Goal: Transaction & Acquisition: Obtain resource

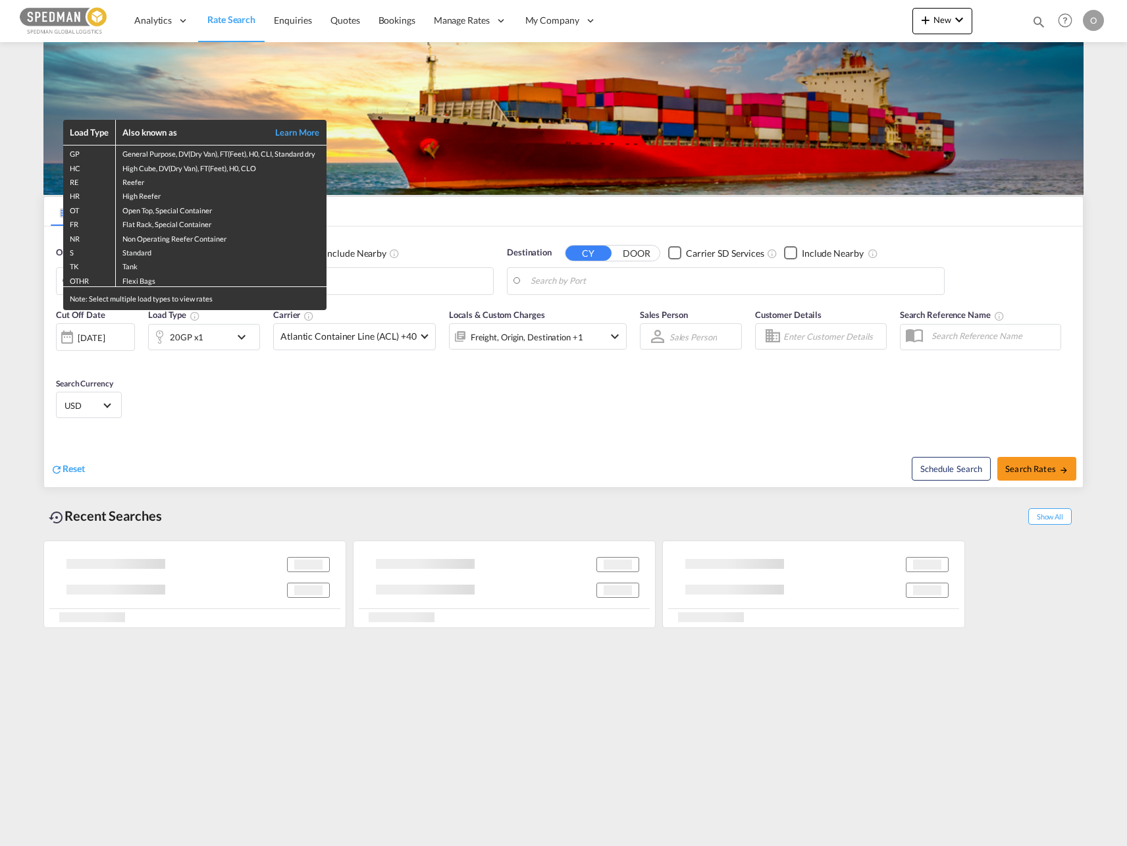
type input "[PERSON_NAME], ITGNL"
type input "[GEOGRAPHIC_DATA] ([GEOGRAPHIC_DATA]), [GEOGRAPHIC_DATA]"
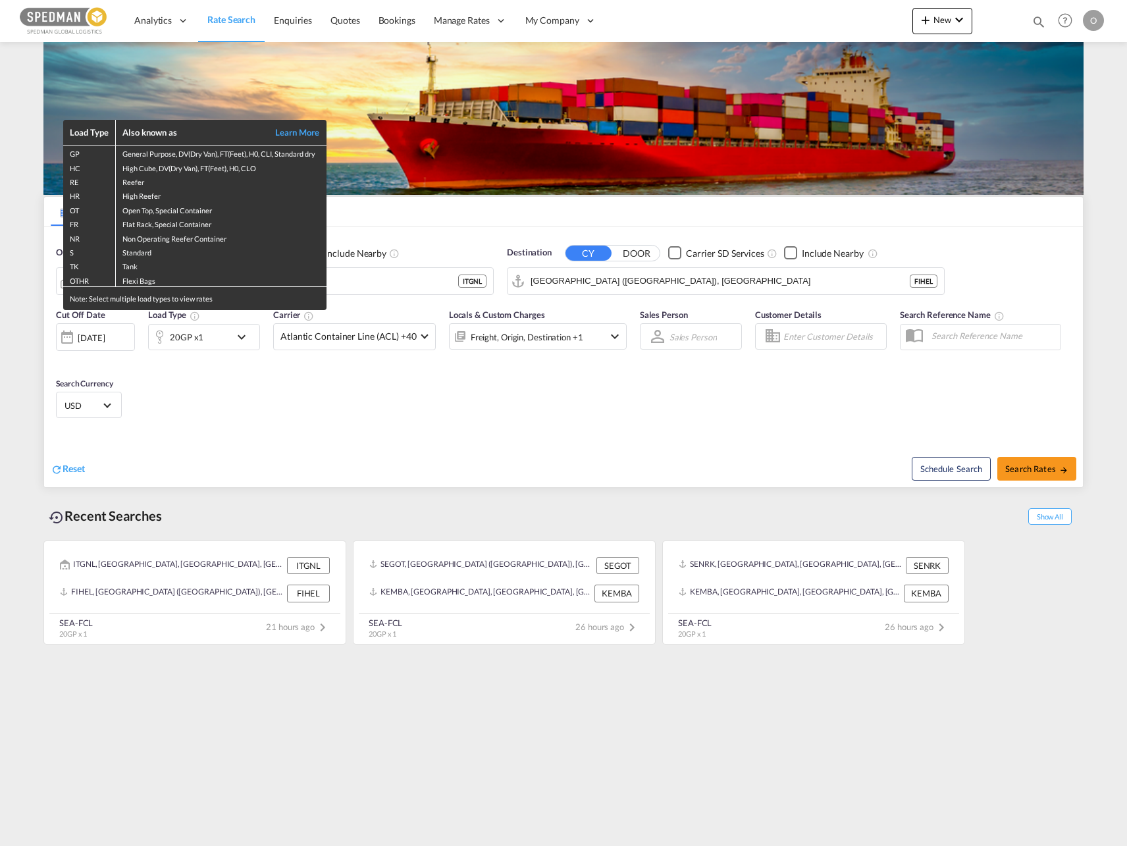
click at [371, 288] on div "Load Type Also known as Learn More GP General Purpose, DV(Dry Van), FT(Feet), H…" at bounding box center [563, 423] width 1127 height 846
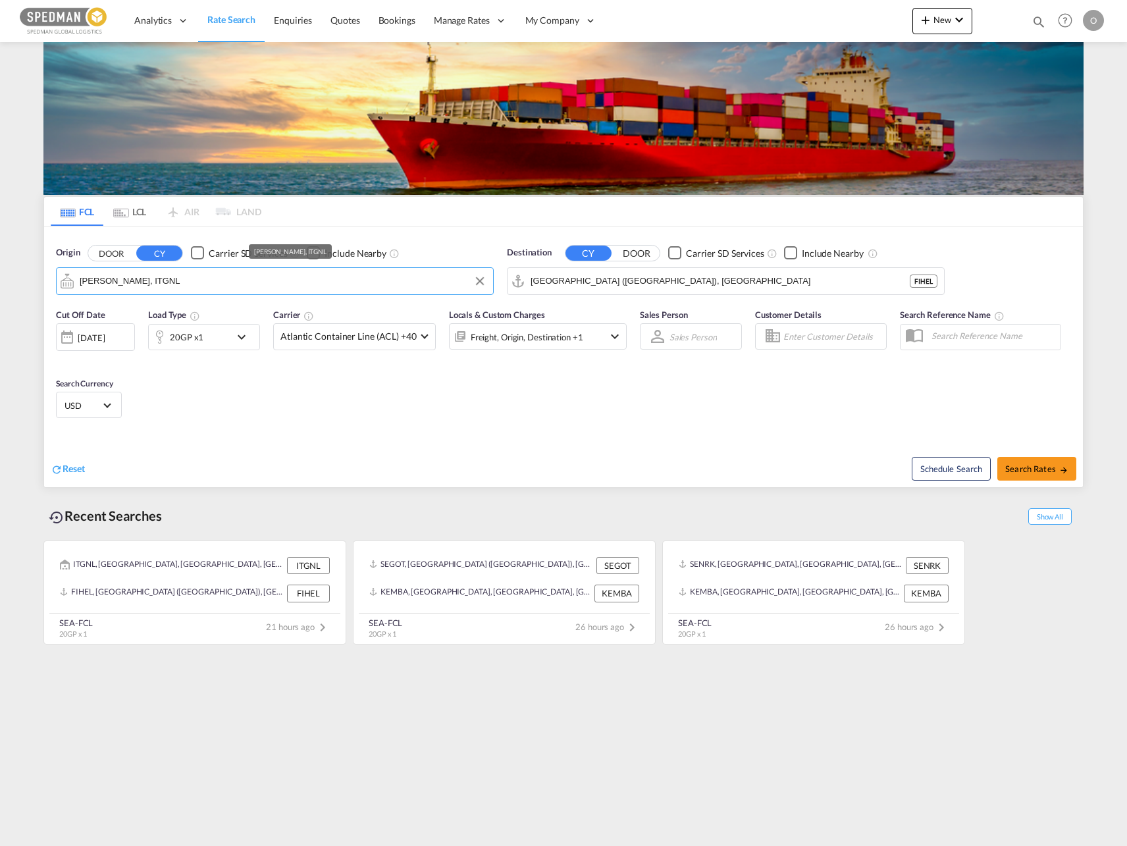
click at [374, 284] on input "Genola, ITGNL" at bounding box center [283, 281] width 407 height 20
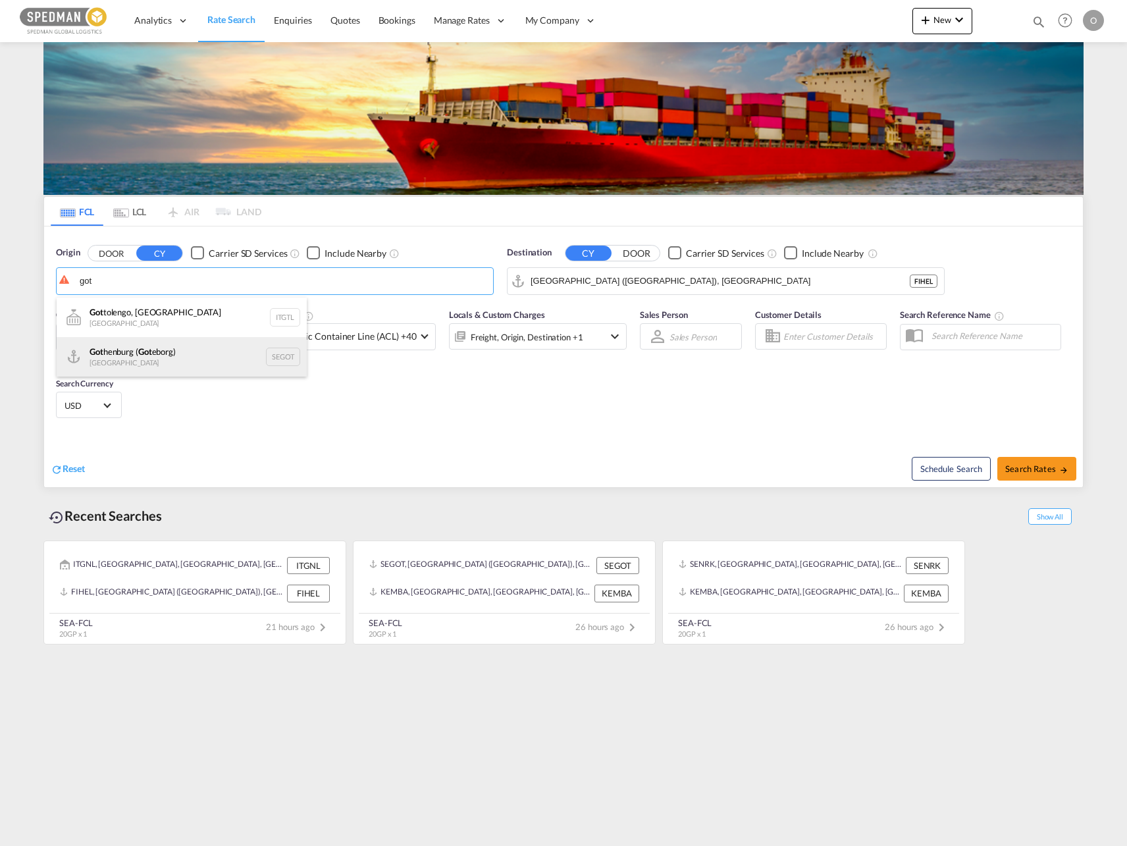
click at [145, 348] on div "Got henburg ( Got eborg) Sweden SEGOT" at bounding box center [182, 356] width 250 height 39
type input "[GEOGRAPHIC_DATA] ([GEOGRAPHIC_DATA]), [GEOGRAPHIC_DATA]"
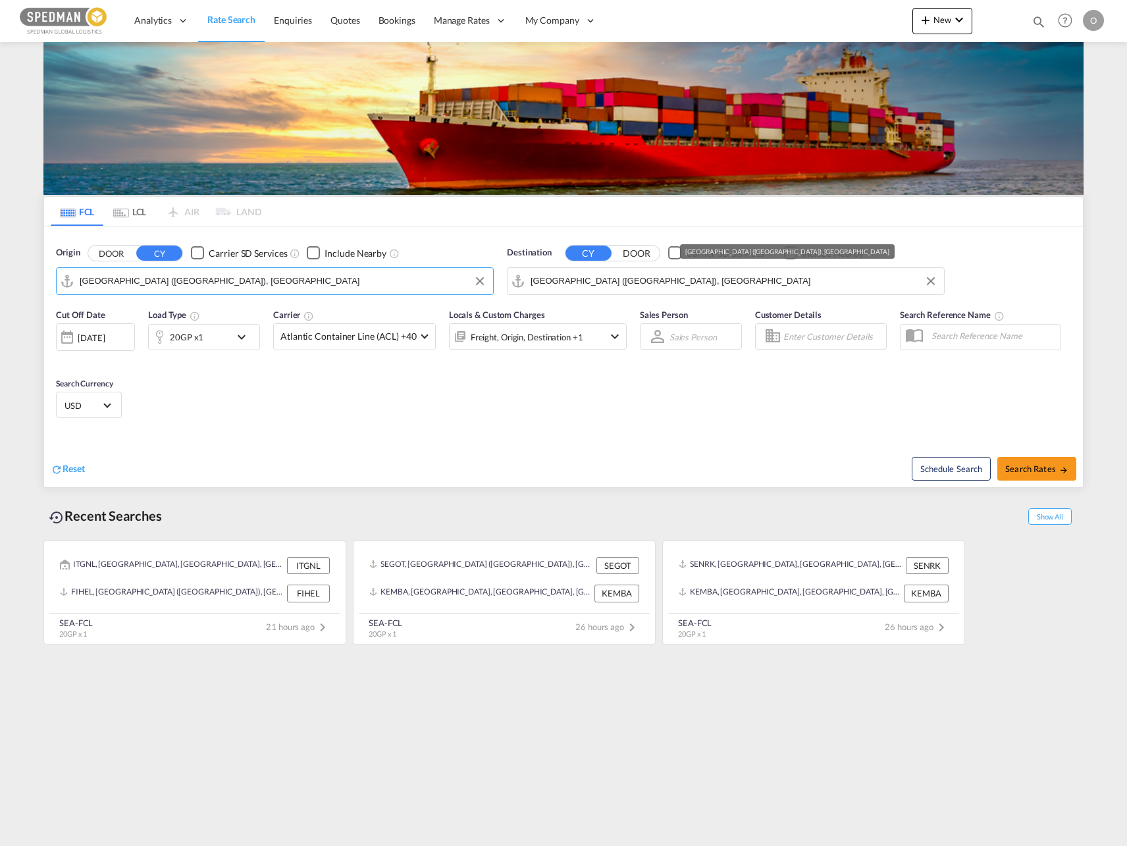
click at [605, 284] on input "Helsinki (Helsingfors), FIHEL" at bounding box center [734, 281] width 407 height 20
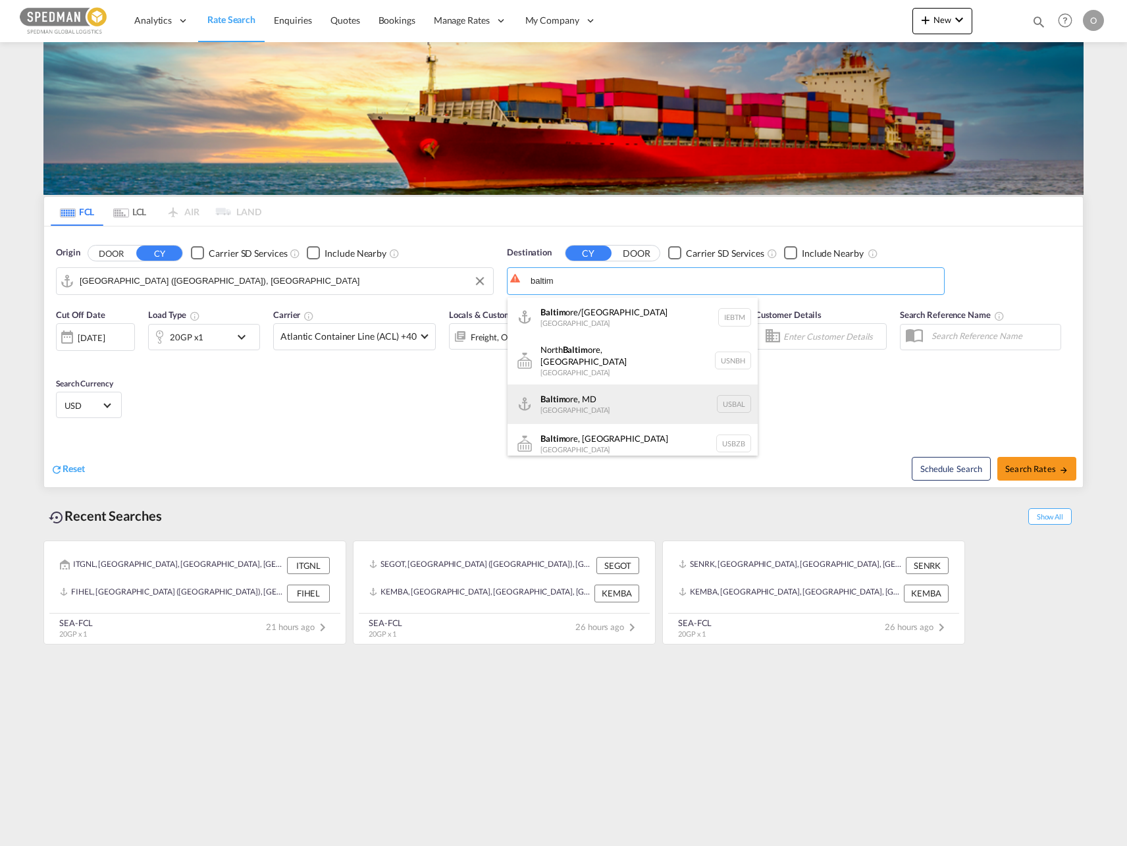
click at [625, 397] on div "Baltim ore, MD United States USBAL" at bounding box center [632, 403] width 250 height 39
type input "[GEOGRAPHIC_DATA], MD, USBAL"
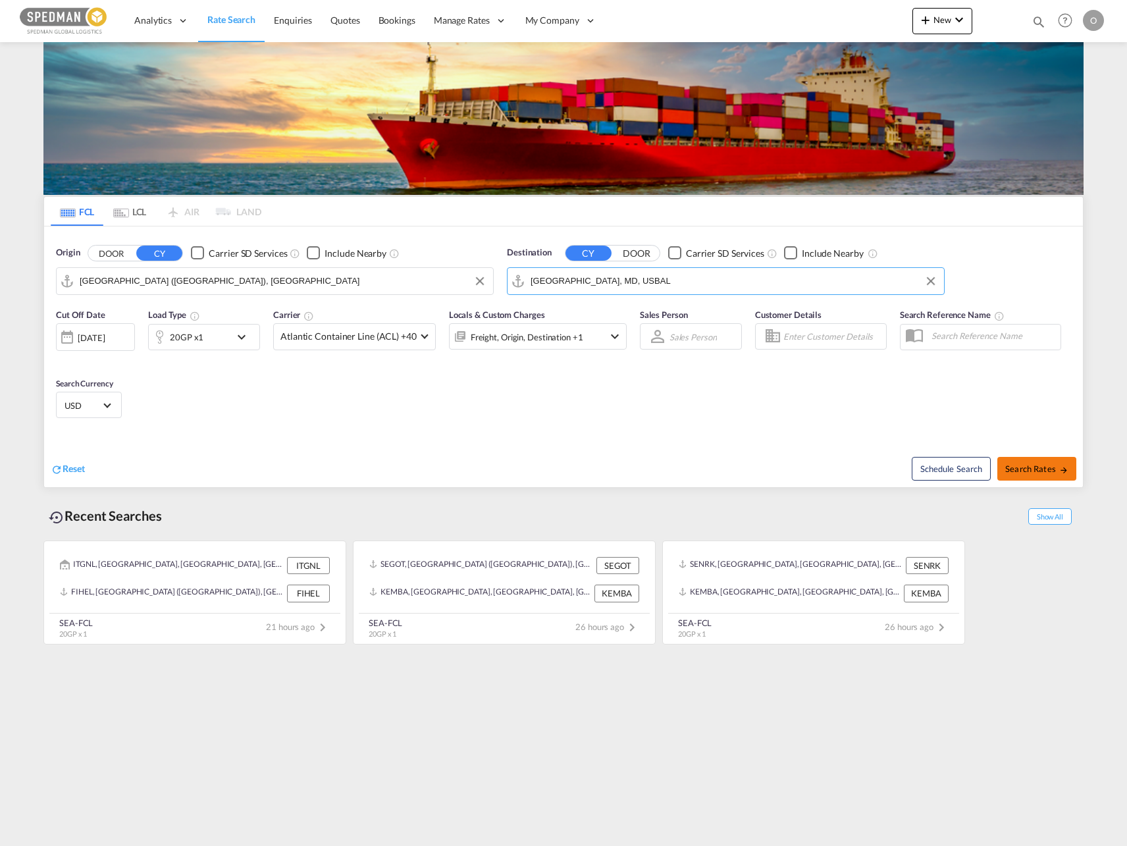
click at [1055, 471] on span "Search Rates" at bounding box center [1036, 468] width 63 height 11
type input "SEGOT to USBAL / [DATE]"
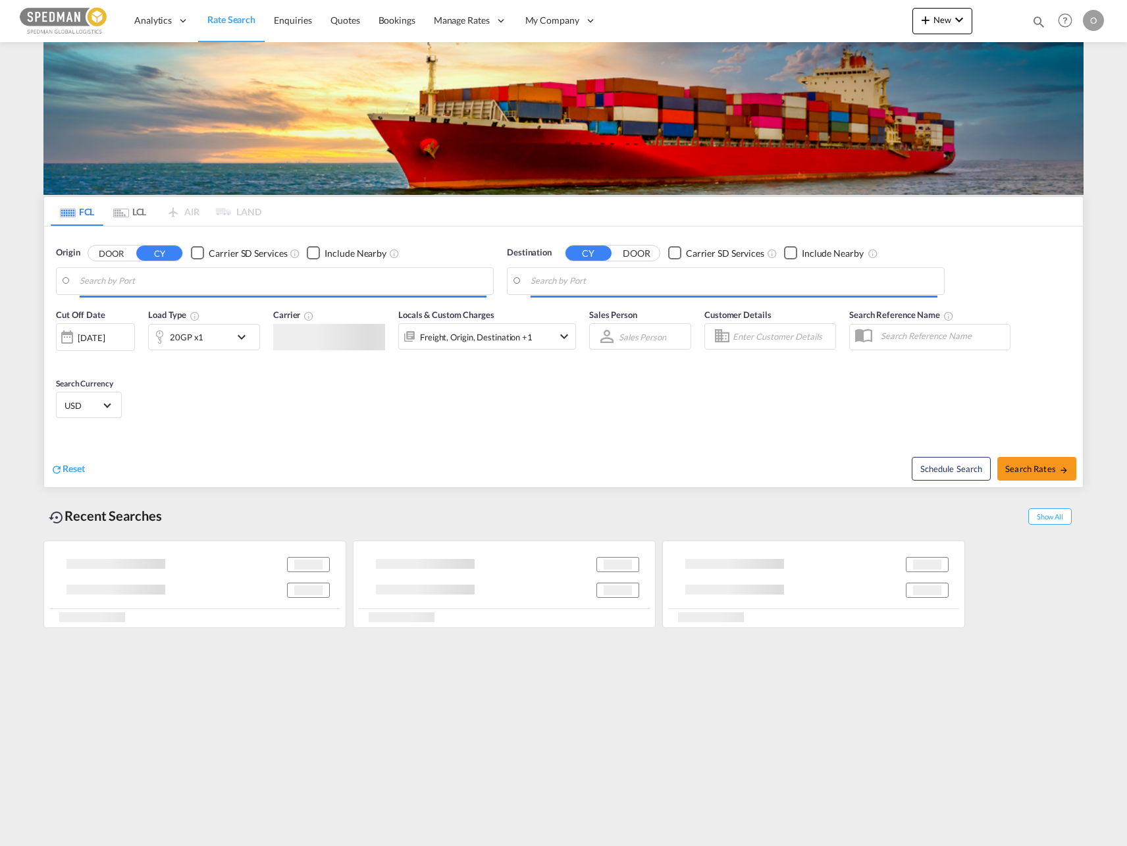
type input "[GEOGRAPHIC_DATA] ([GEOGRAPHIC_DATA]), [GEOGRAPHIC_DATA]"
type input "[GEOGRAPHIC_DATA], MD, USBAL"
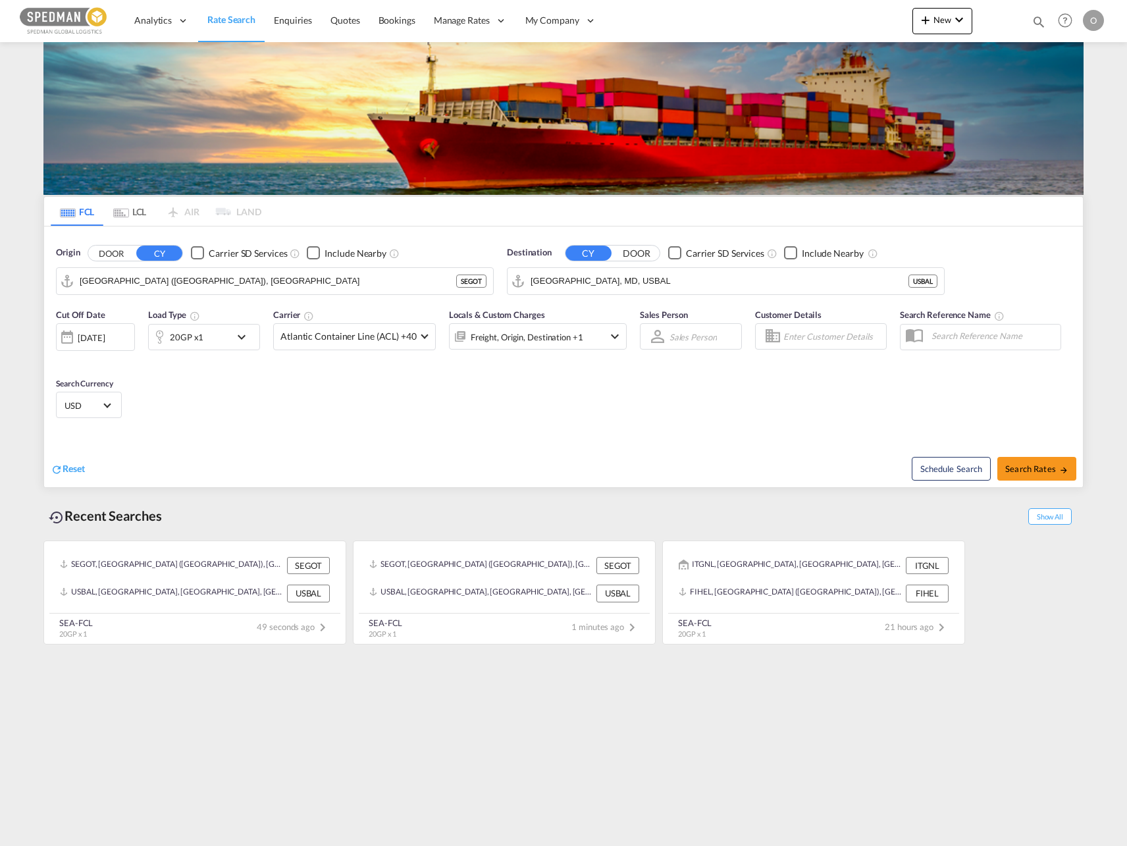
click at [207, 340] on div "20GP x1" at bounding box center [190, 337] width 82 height 26
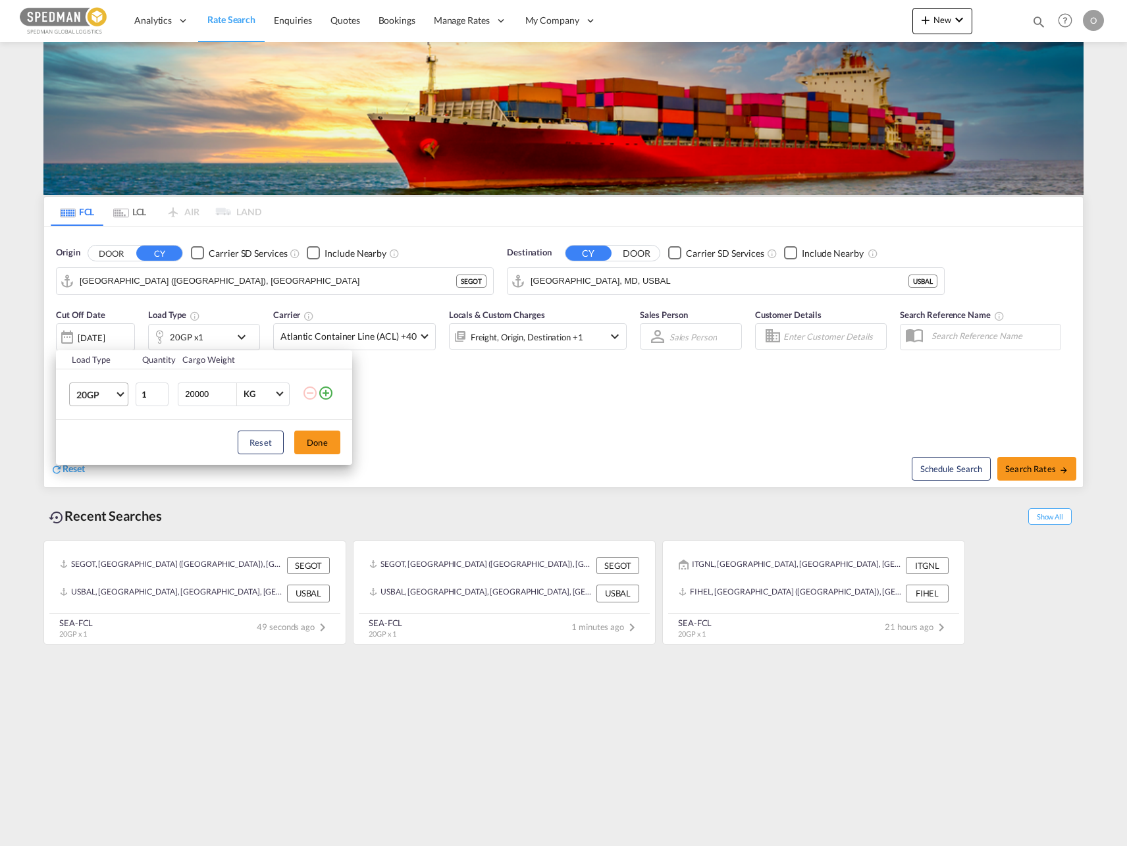
click at [99, 396] on span "20GP" at bounding box center [95, 394] width 38 height 13
click at [102, 436] on md-option "40GP" at bounding box center [111, 426] width 90 height 32
drag, startPoint x: 93, startPoint y: 385, endPoint x: 105, endPoint y: 404, distance: 22.1
click at [94, 385] on md-select-value "40GP" at bounding box center [101, 394] width 53 height 22
click at [105, 436] on md-option "40HC" at bounding box center [111, 426] width 90 height 32
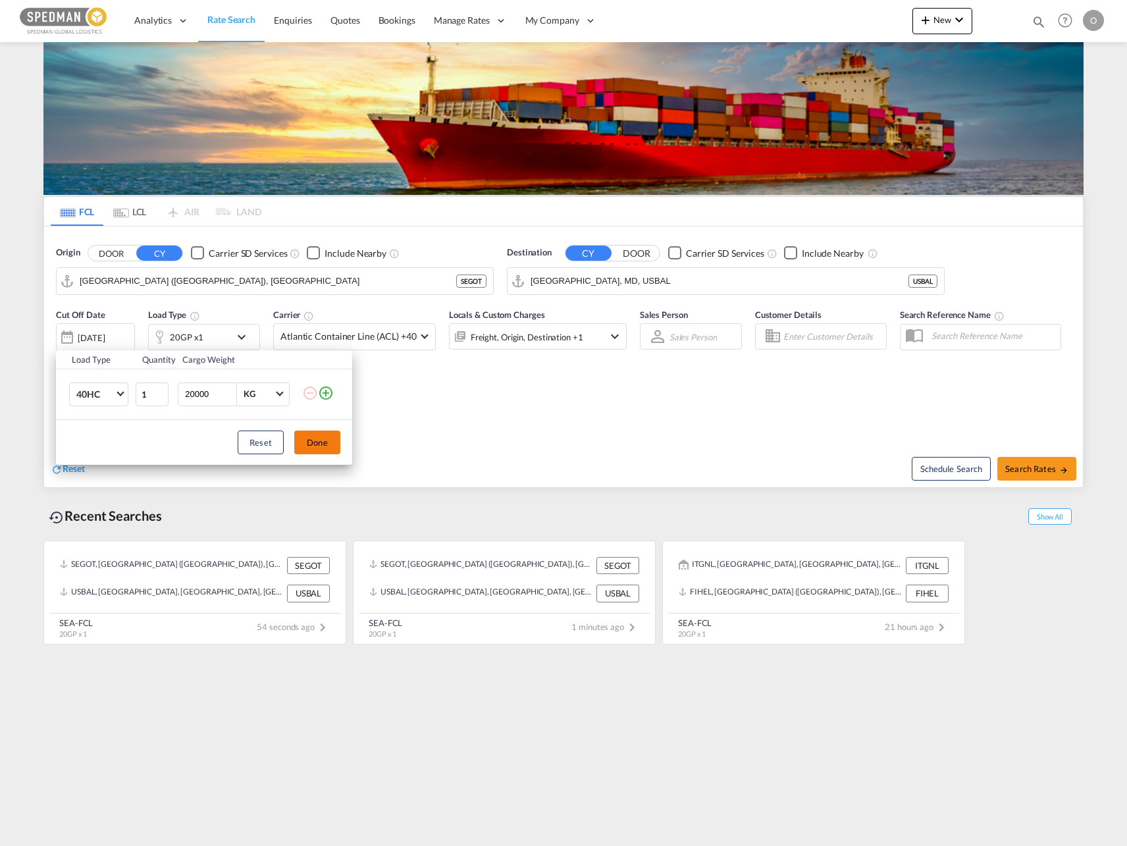
click at [326, 437] on button "Done" at bounding box center [317, 442] width 46 height 24
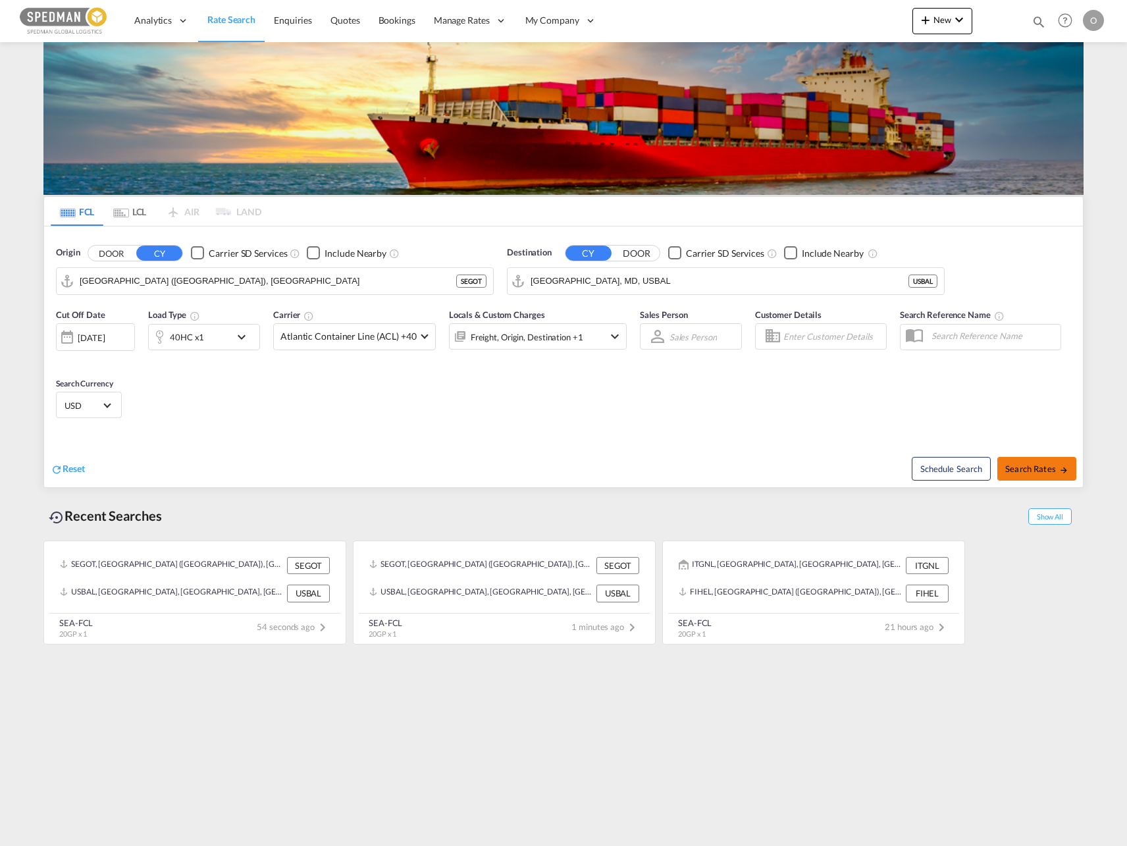
click at [1054, 459] on button "Search Rates" at bounding box center [1036, 469] width 79 height 24
type input "SEGOT to USBAL / [DATE]"
